Goal: Task Accomplishment & Management: Manage account settings

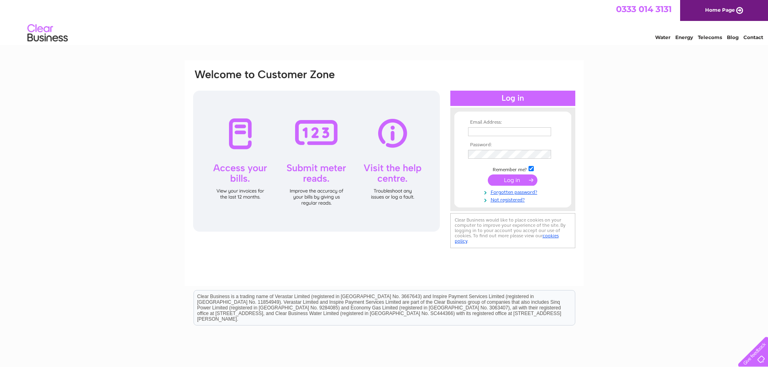
type input "admin@gracelandsolicitors.co.uk"
click at [517, 179] on input "submit" at bounding box center [513, 179] width 50 height 11
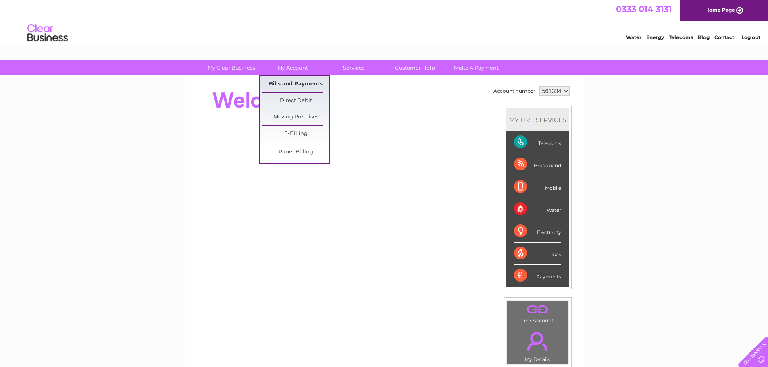
click at [300, 85] on link "Bills and Payments" at bounding box center [295, 84] width 66 height 16
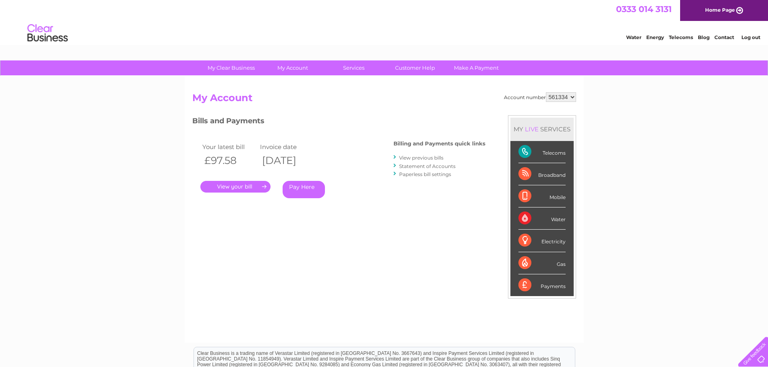
click at [247, 186] on link "." at bounding box center [235, 187] width 70 height 12
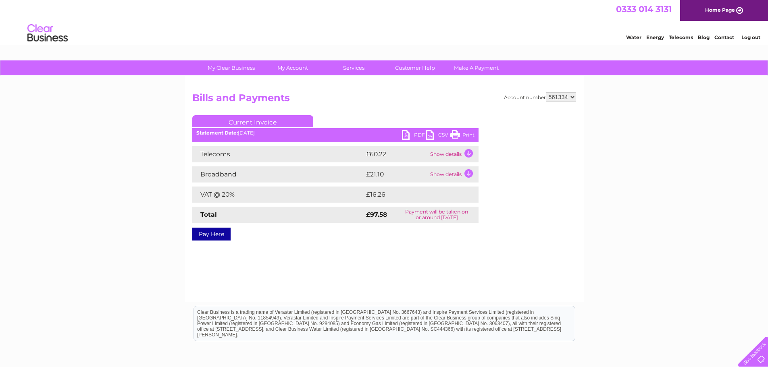
click at [417, 131] on link "PDF" at bounding box center [414, 136] width 24 height 12
